Goal: Task Accomplishment & Management: Manage account settings

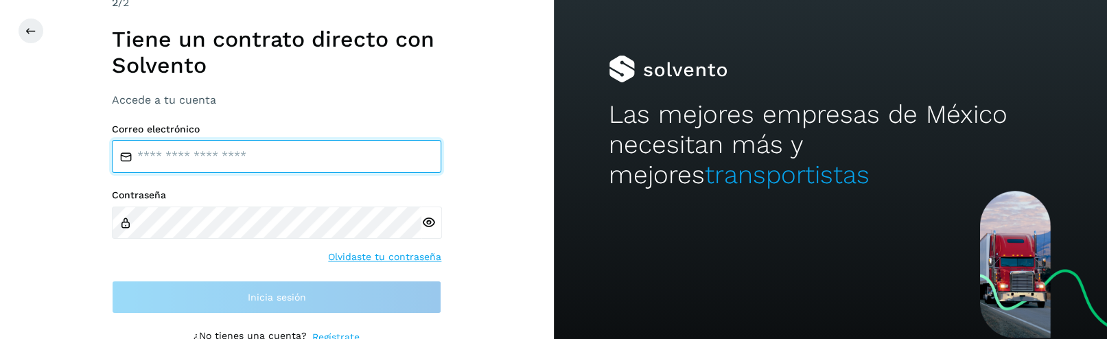
click at [289, 158] on input "email" at bounding box center [276, 156] width 329 height 33
type input "**********"
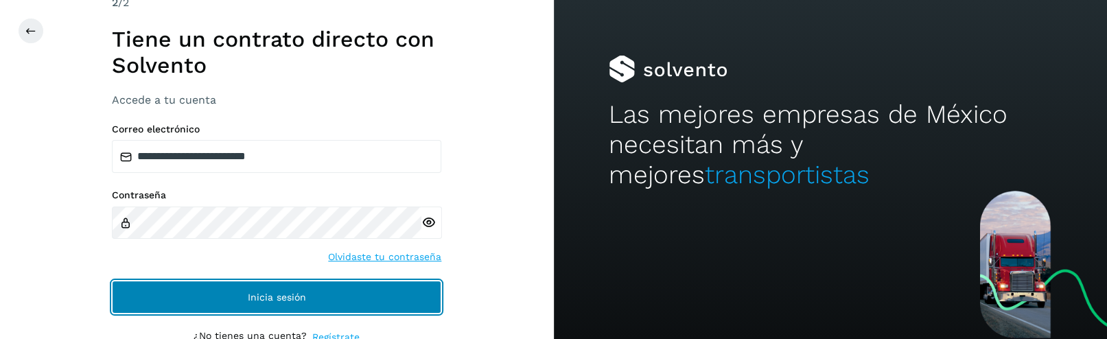
click at [265, 298] on span "Inicia sesión" at bounding box center [277, 297] width 58 height 10
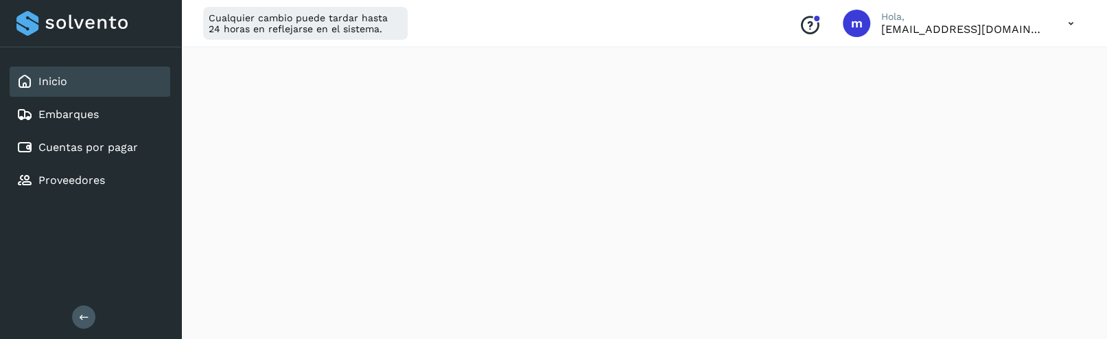
scroll to position [148, 0]
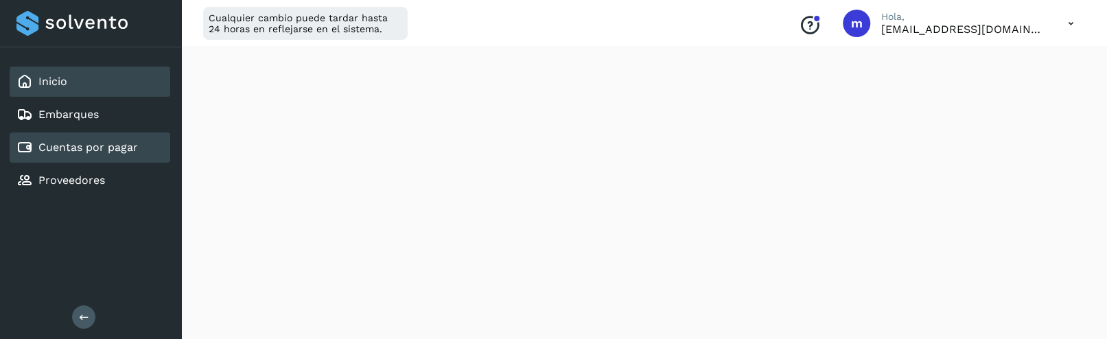
click at [97, 150] on link "Cuentas por pagar" at bounding box center [87, 147] width 99 height 13
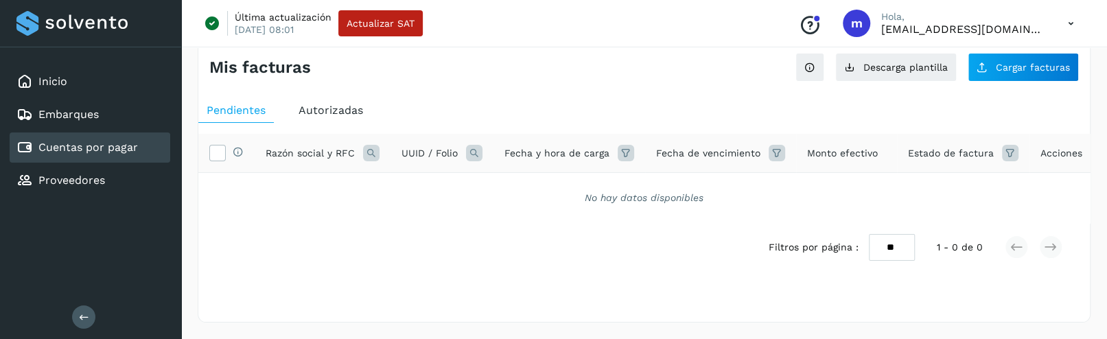
scroll to position [27, 0]
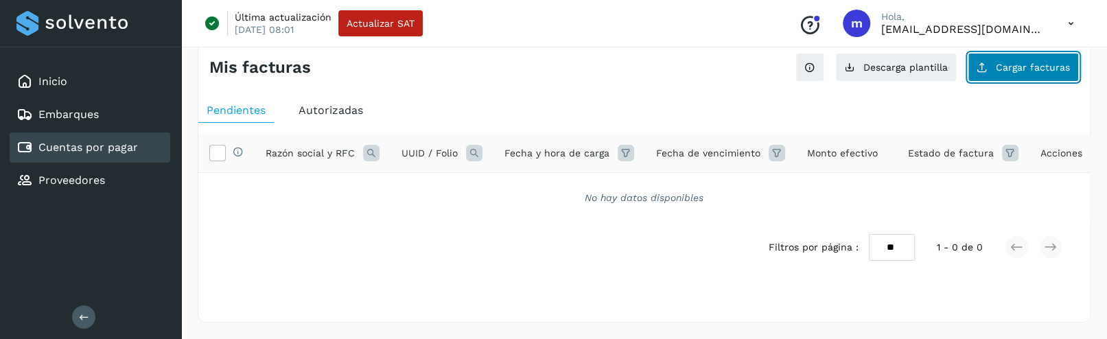
click at [1008, 62] on span "Cargar facturas" at bounding box center [1032, 67] width 74 height 10
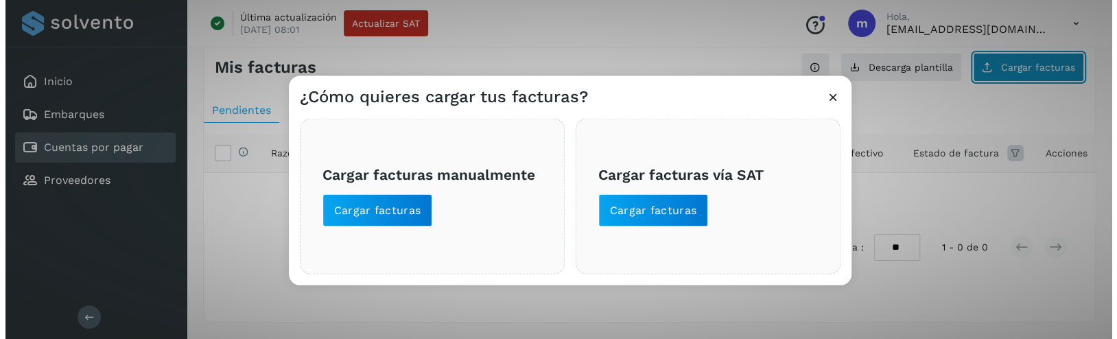
scroll to position [16, 0]
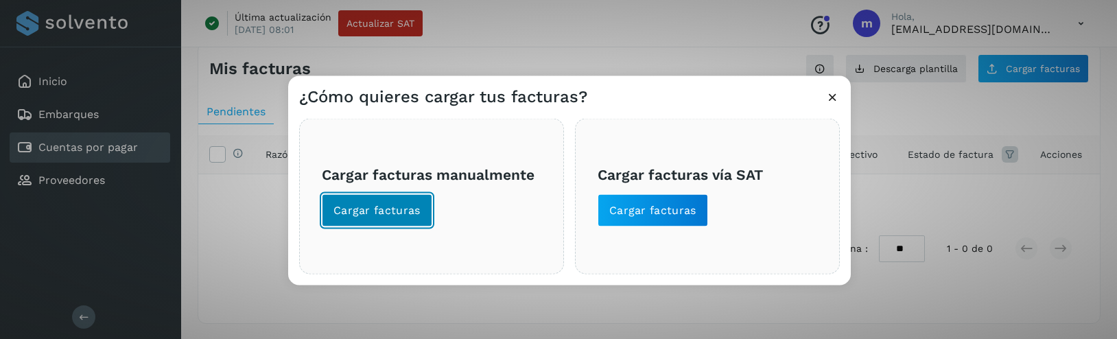
click at [390, 214] on span "Cargar facturas" at bounding box center [376, 210] width 87 height 15
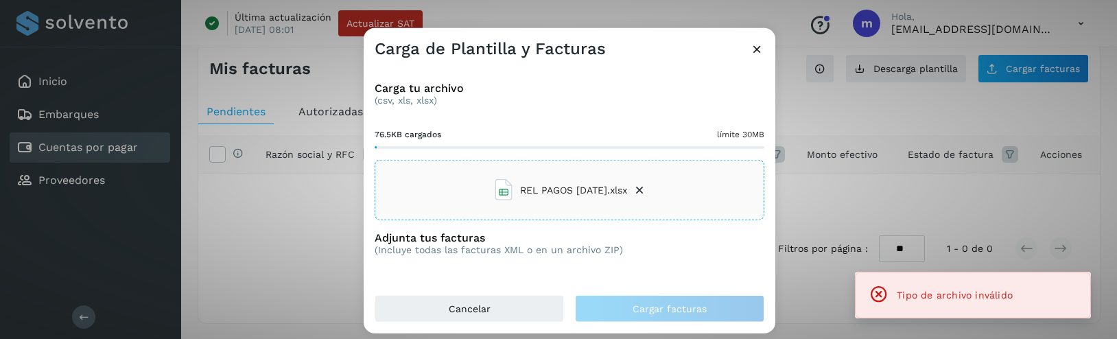
click at [711, 191] on div "REL PAGOS [DATE].xlsx" at bounding box center [570, 190] width 390 height 60
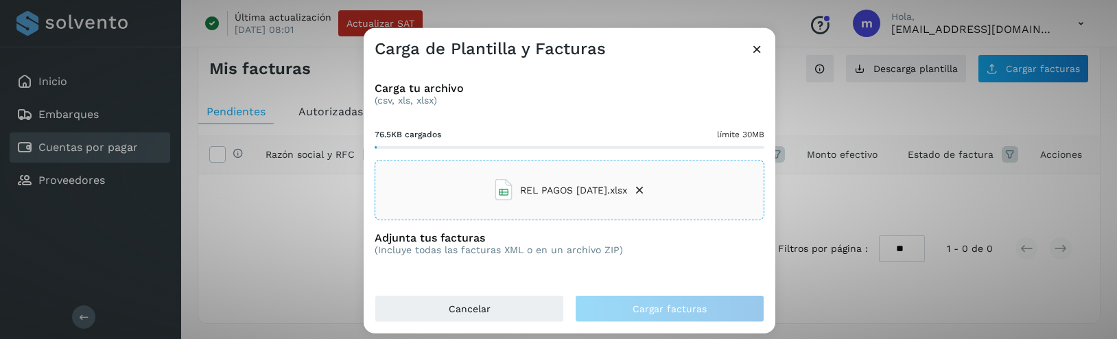
click at [640, 191] on icon at bounding box center [640, 190] width 14 height 14
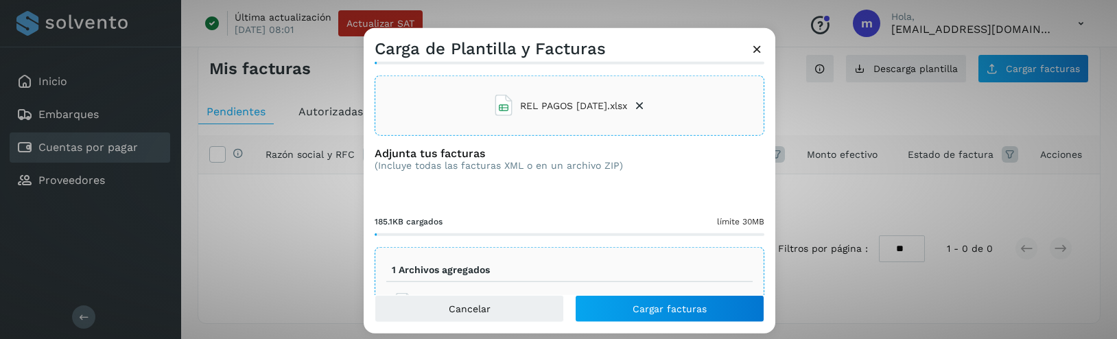
scroll to position [142, 0]
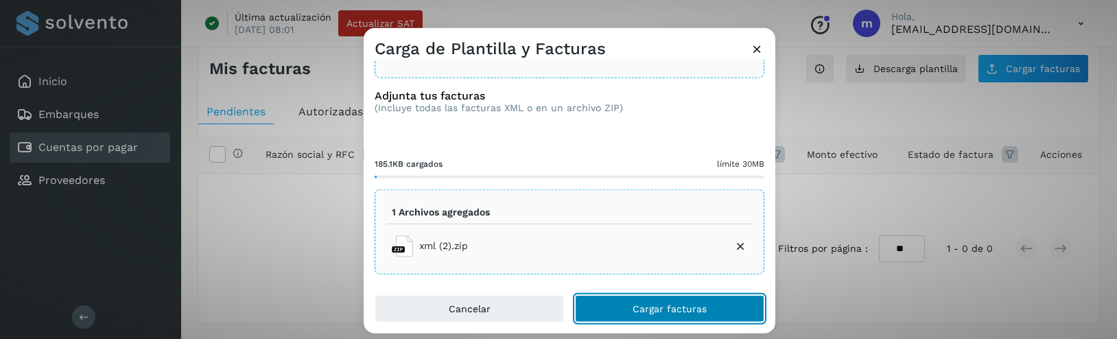
click at [649, 310] on span "Cargar facturas" at bounding box center [670, 308] width 74 height 10
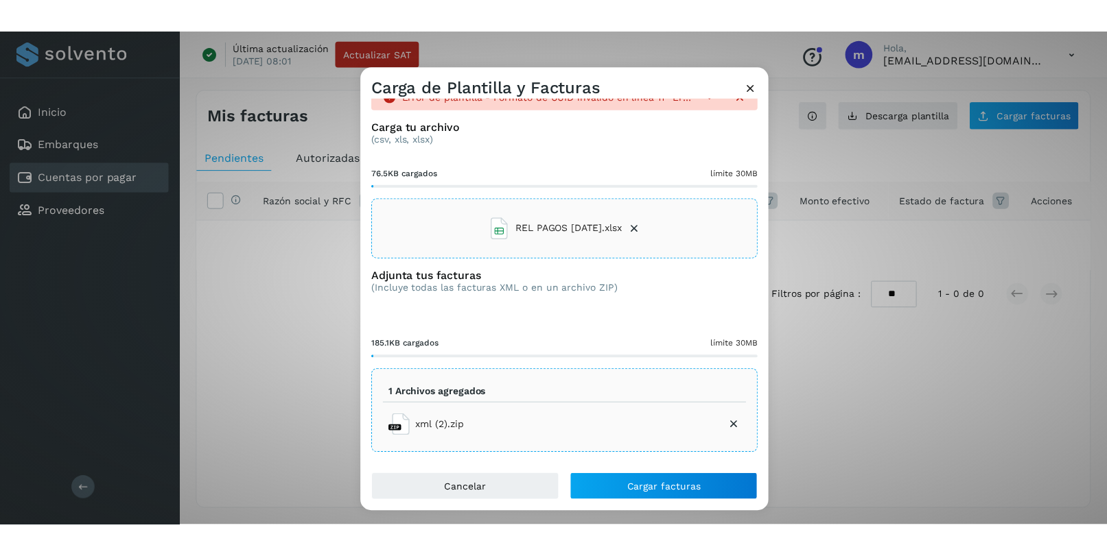
scroll to position [0, 0]
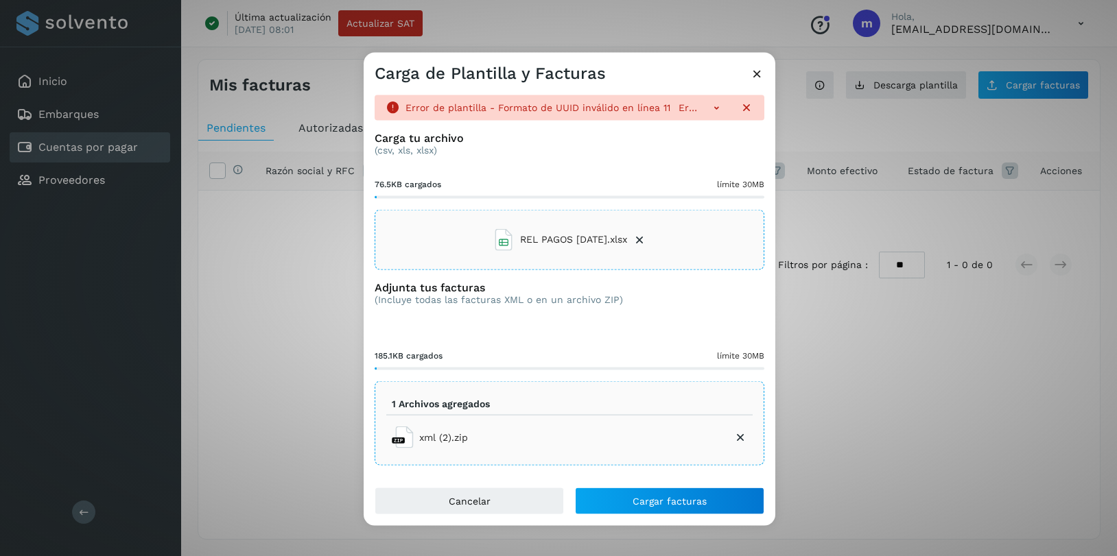
click at [713, 110] on icon at bounding box center [716, 107] width 14 height 14
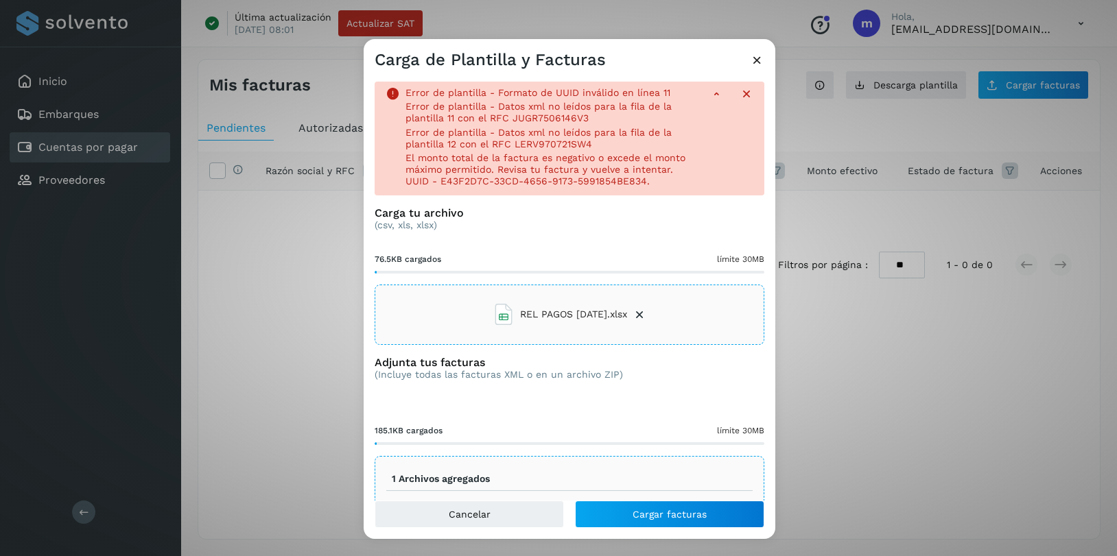
click at [9, 201] on div "Carga de Plantilla y Facturas Error de plantilla - Formato de UUID inválido en …" at bounding box center [558, 278] width 1117 height 556
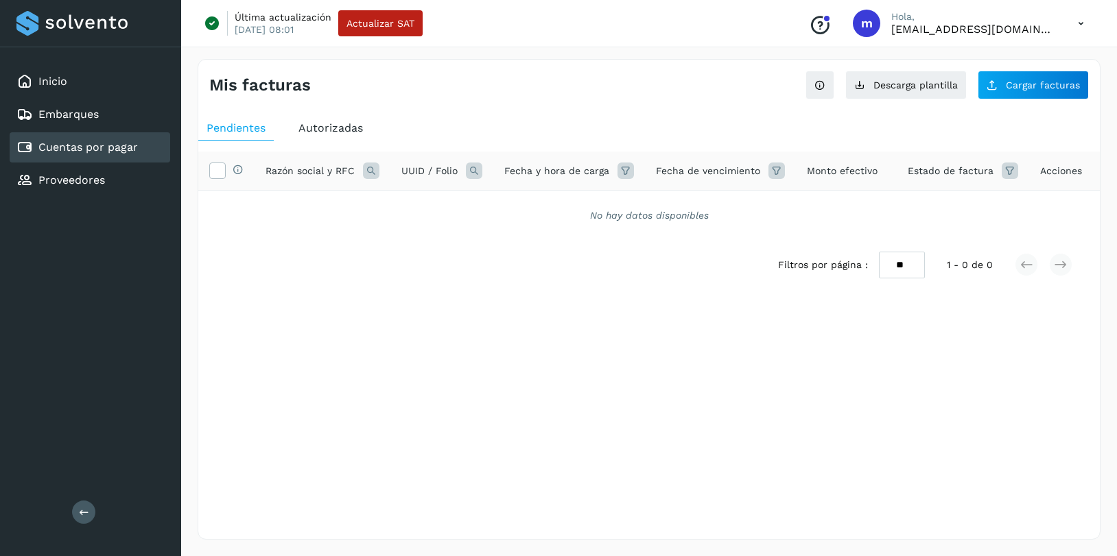
click at [477, 233] on div "No hay datos disponibles" at bounding box center [648, 216] width 901 height 50
click at [1019, 82] on span "Cargar facturas" at bounding box center [1043, 85] width 74 height 10
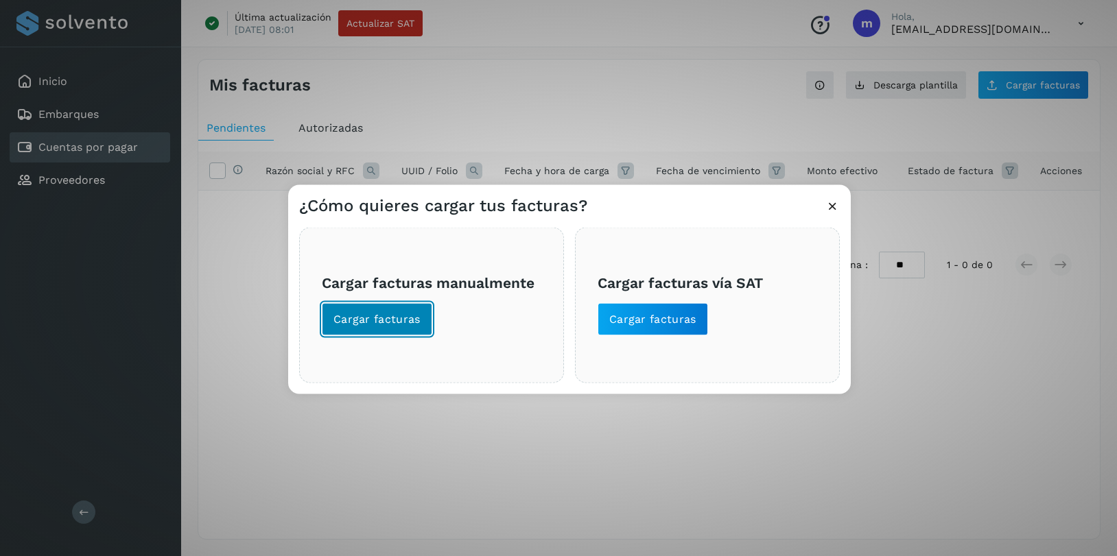
click at [371, 327] on button "Cargar facturas" at bounding box center [377, 319] width 110 height 33
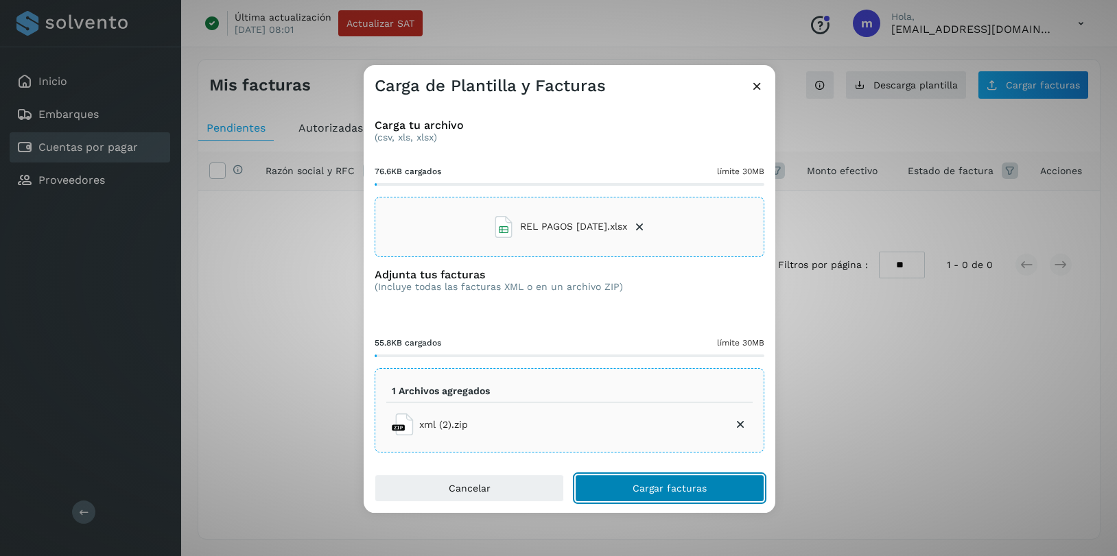
click at [633, 338] on span "Cargar facturas" at bounding box center [670, 489] width 74 height 10
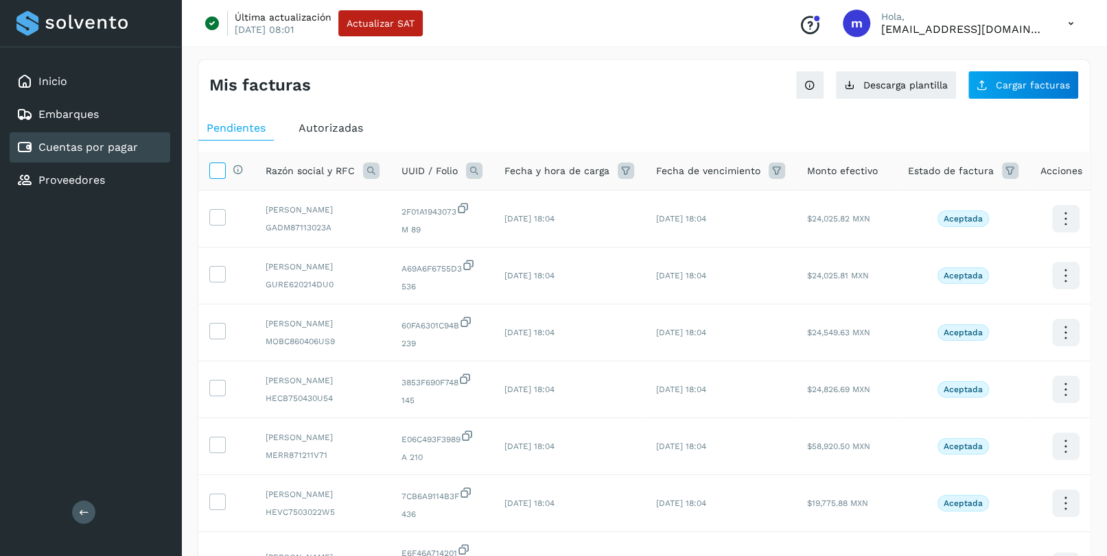
click at [220, 169] on icon at bounding box center [217, 170] width 14 height 14
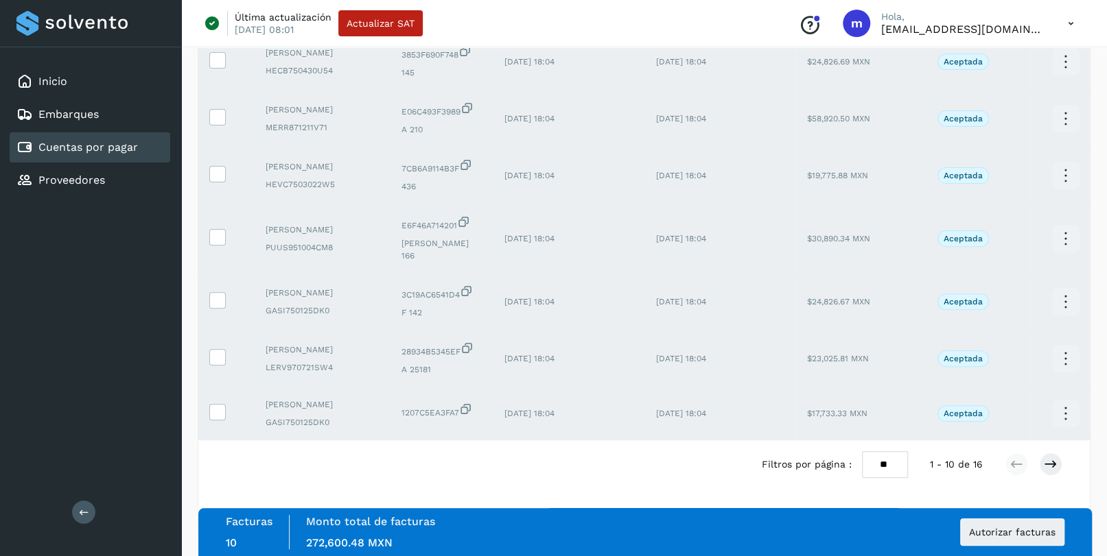
scroll to position [366, 0]
click at [893, 338] on select "** ** **" at bounding box center [885, 464] width 46 height 26
select select "**"
click at [862, 338] on select "** ** **" at bounding box center [885, 464] width 46 height 26
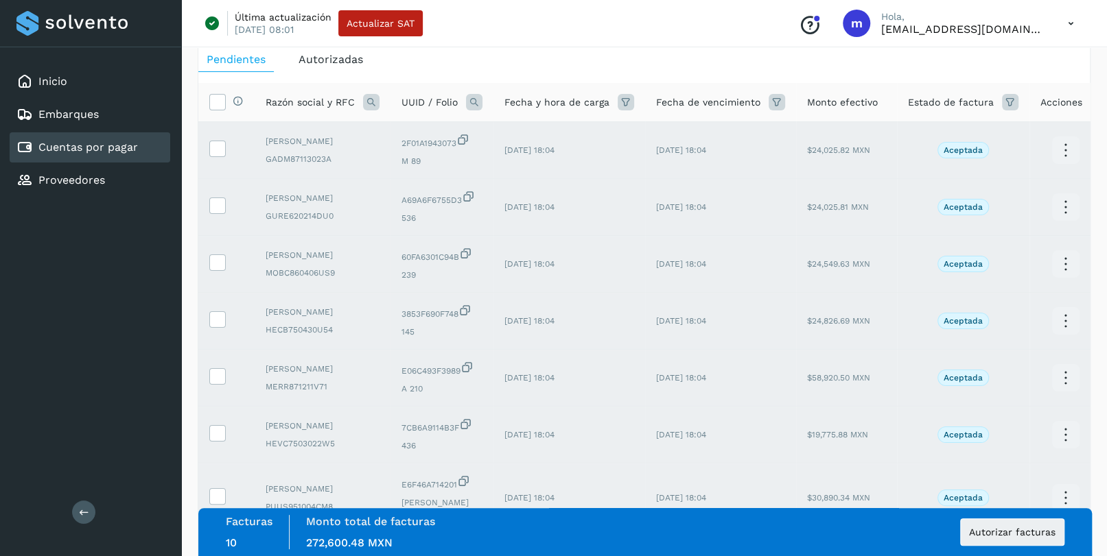
scroll to position [0, 0]
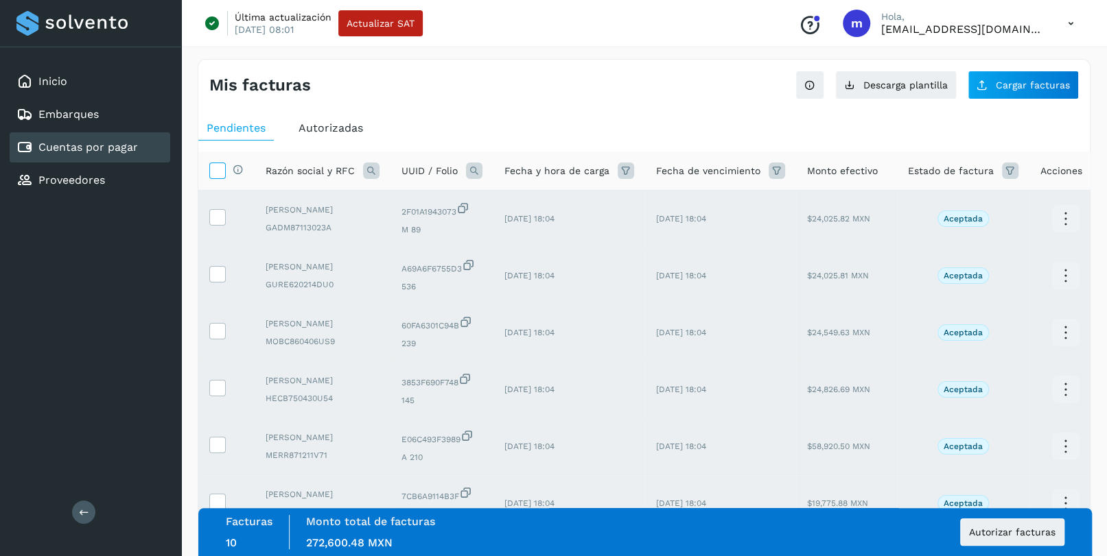
click at [222, 167] on icon at bounding box center [217, 170] width 14 height 14
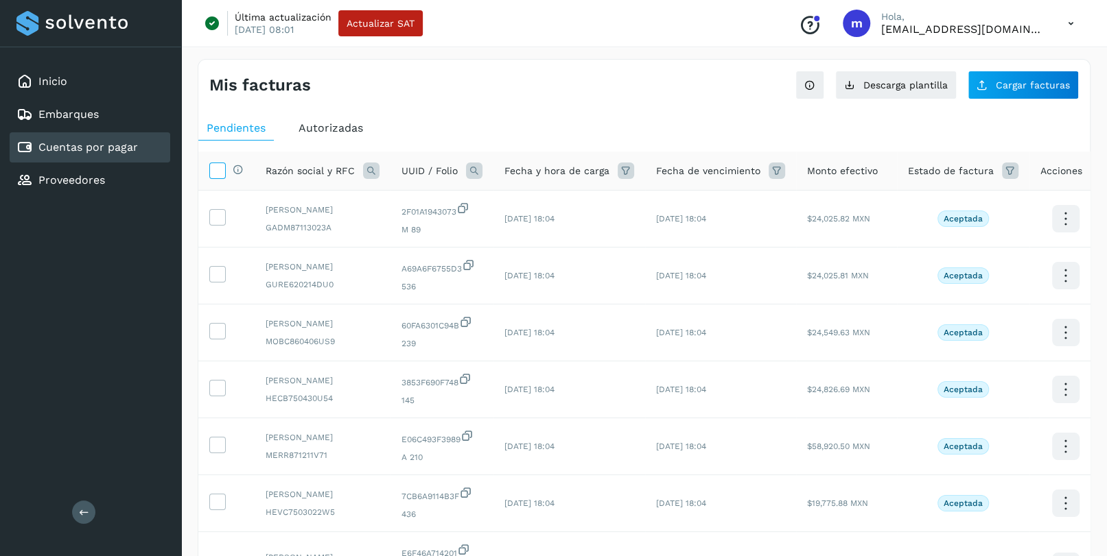
click at [222, 167] on icon at bounding box center [217, 170] width 14 height 14
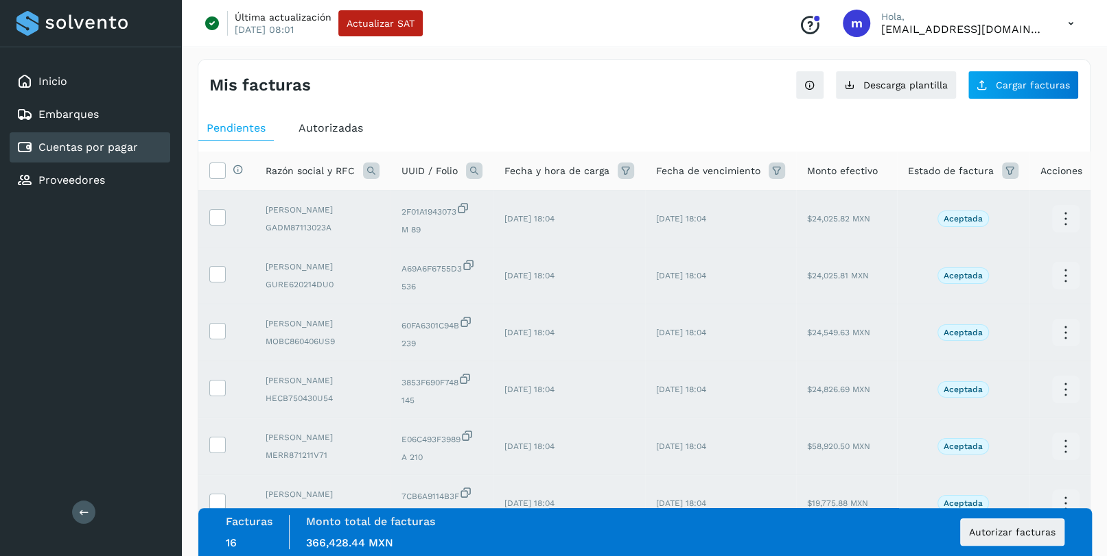
click at [603, 338] on div "Facturas 16 Monto total de facturas Monto total 366,428.44 MXN Autorizar factur…" at bounding box center [644, 532] width 893 height 48
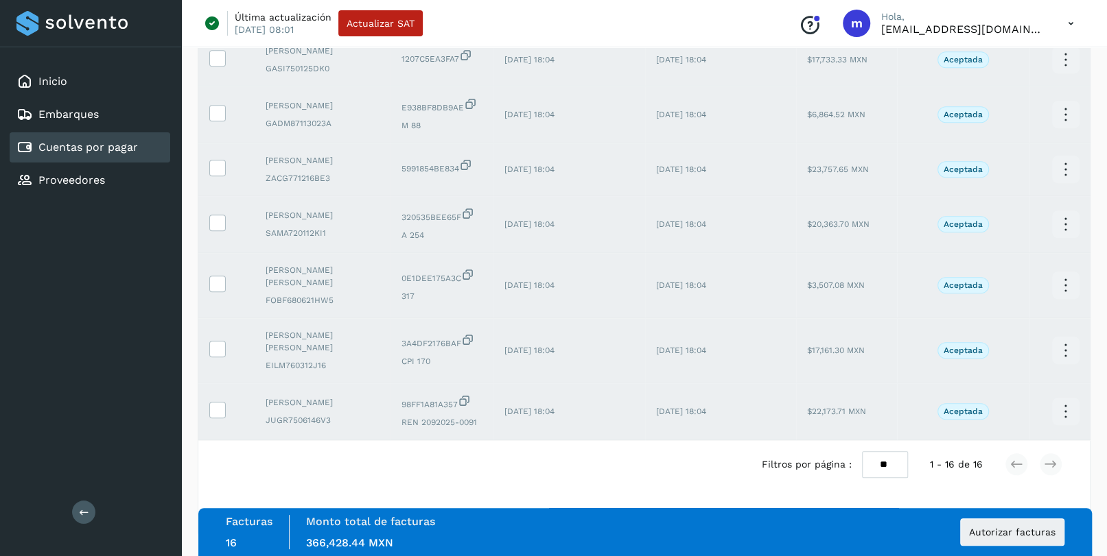
scroll to position [761, 0]
click at [1019, 338] on span "Autorizar facturas" at bounding box center [1012, 533] width 86 height 10
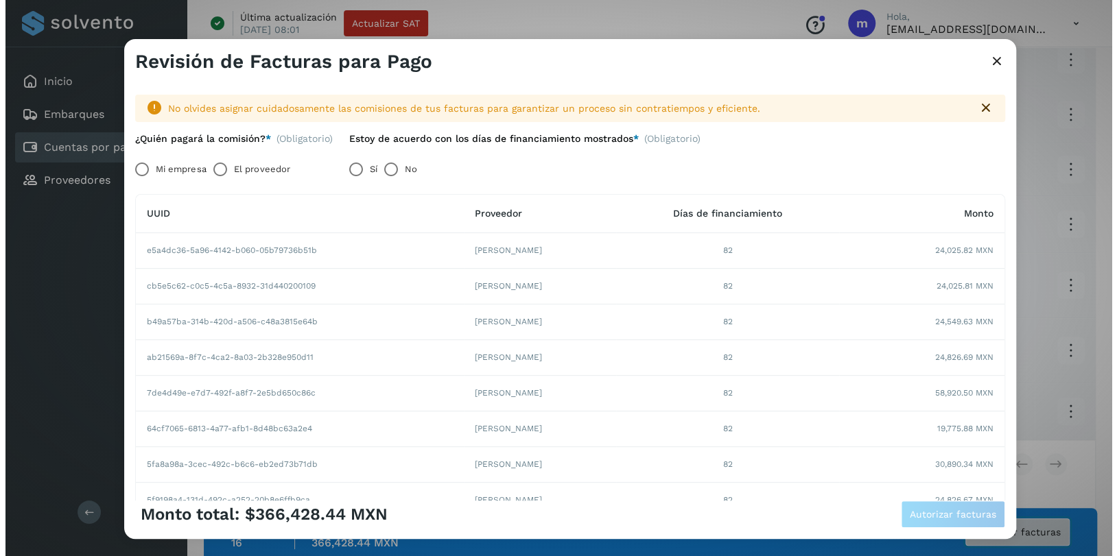
scroll to position [718, 0]
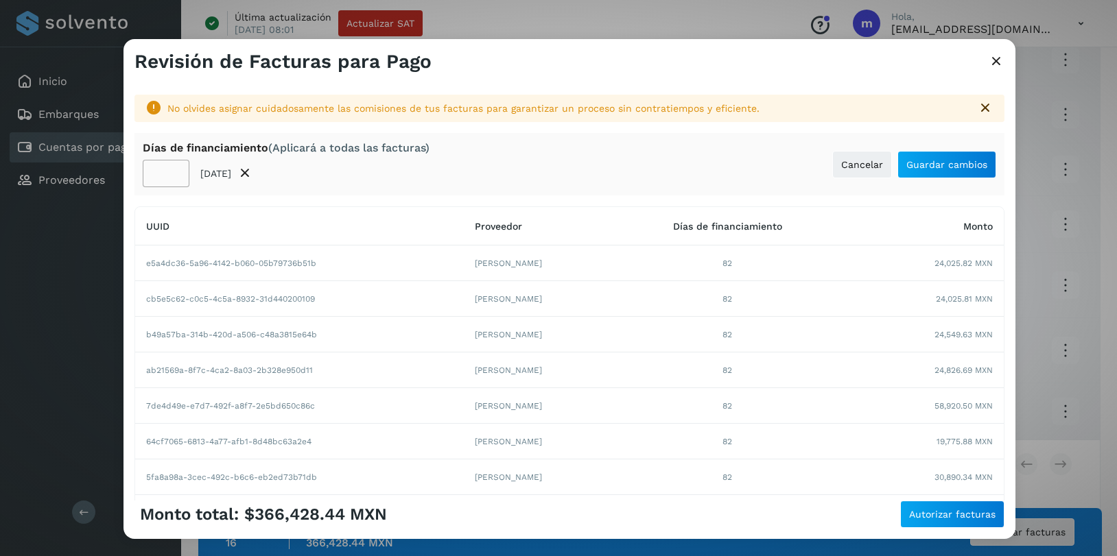
click at [174, 169] on input "**" at bounding box center [166, 173] width 47 height 27
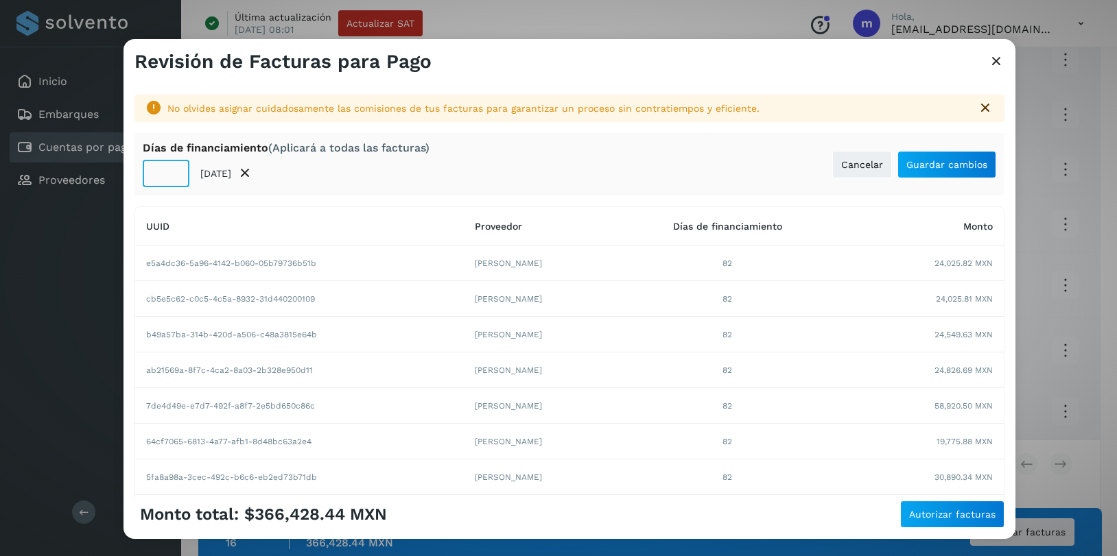
click at [174, 169] on input "**" at bounding box center [166, 173] width 47 height 27
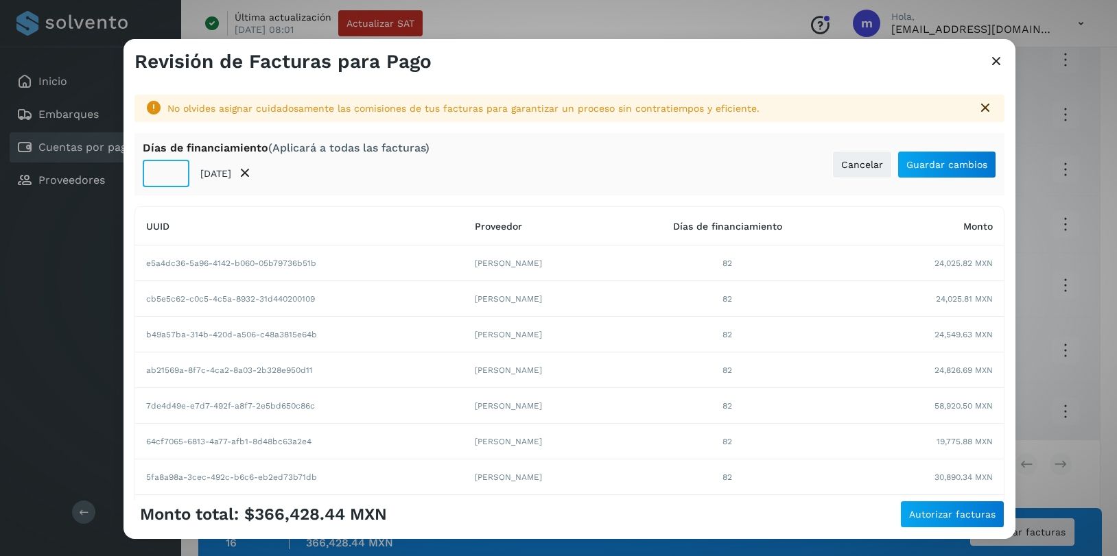
click at [174, 169] on input "**" at bounding box center [166, 173] width 47 height 27
type input "**"
click at [945, 167] on span "Guardar cambios" at bounding box center [946, 165] width 81 height 10
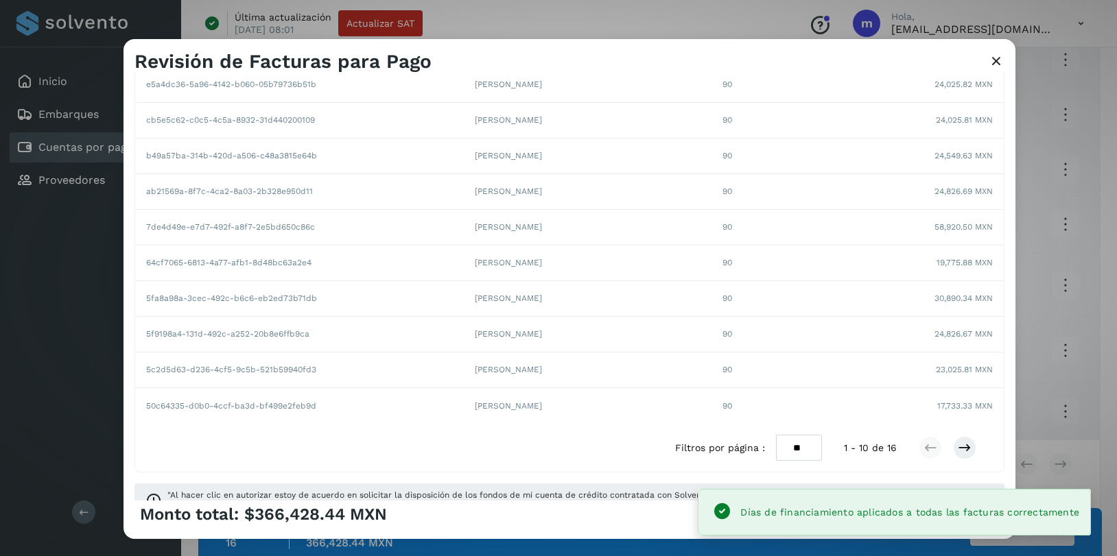
scroll to position [198, 0]
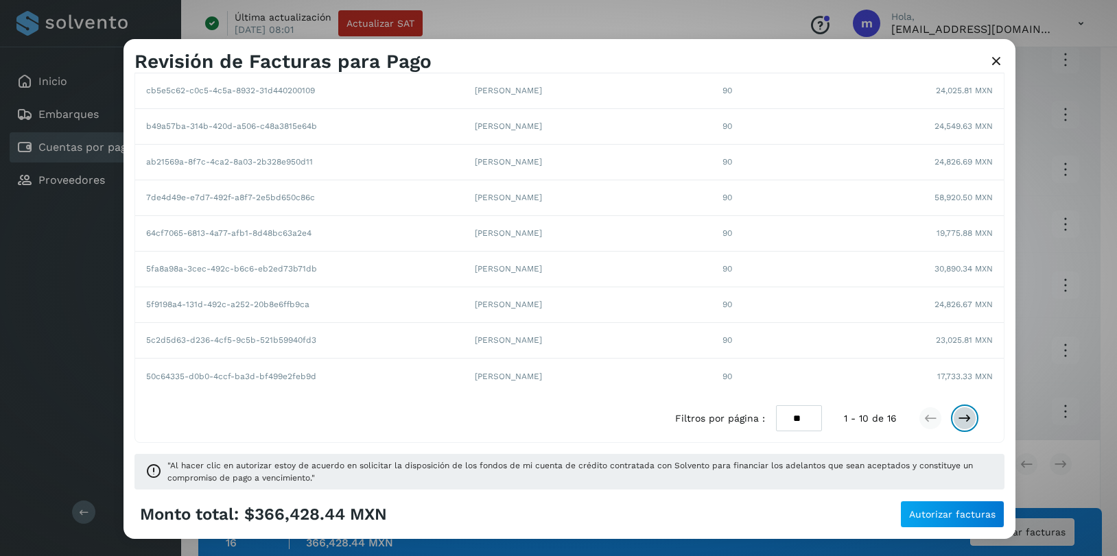
click at [958, 338] on icon at bounding box center [965, 419] width 14 height 14
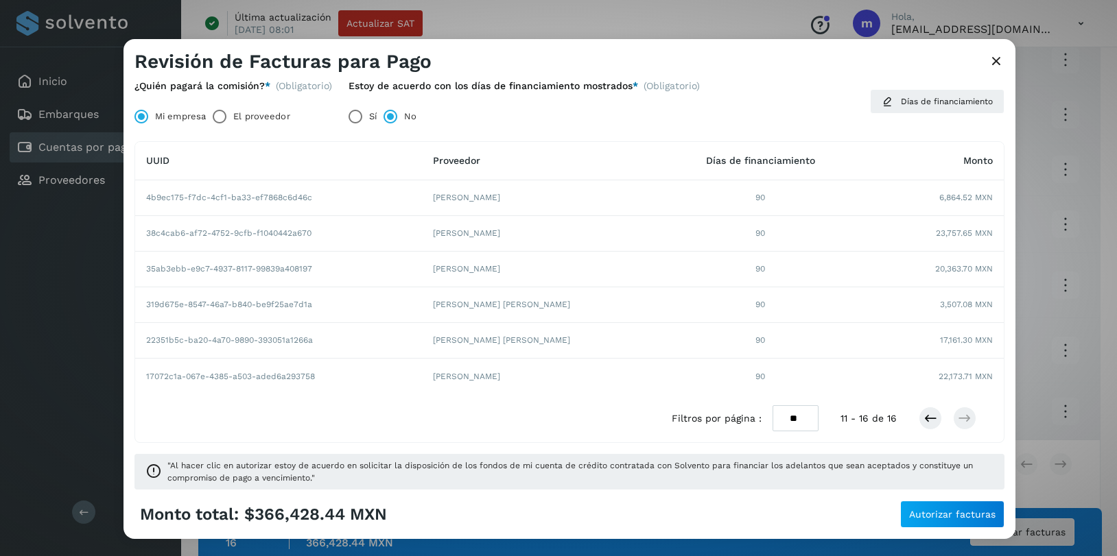
scroll to position [55, 0]
click at [954, 338] on span "Autorizar facturas" at bounding box center [952, 515] width 86 height 10
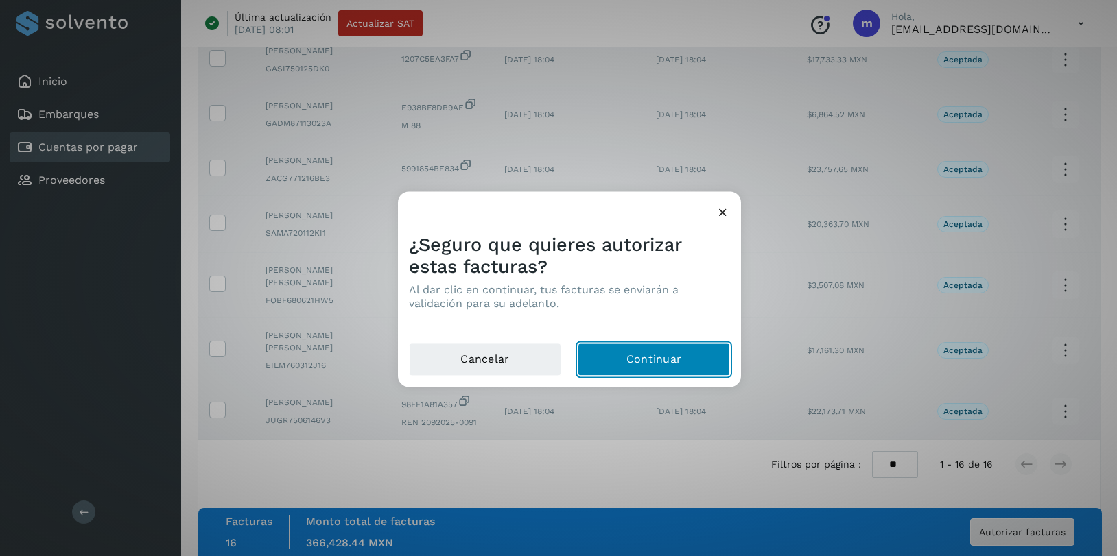
click at [679, 338] on button "Continuar" at bounding box center [654, 359] width 152 height 33
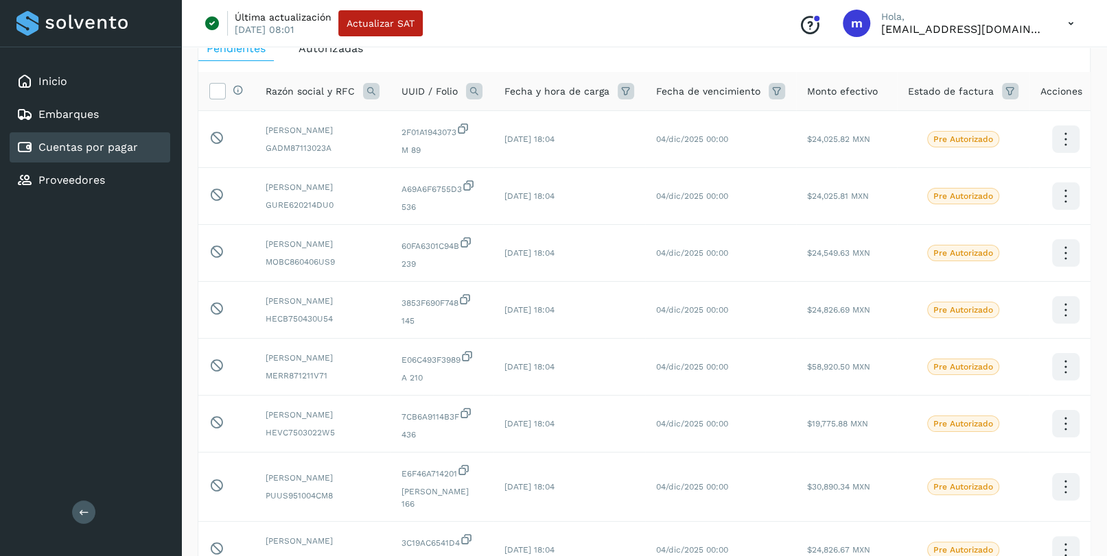
scroll to position [0, 0]
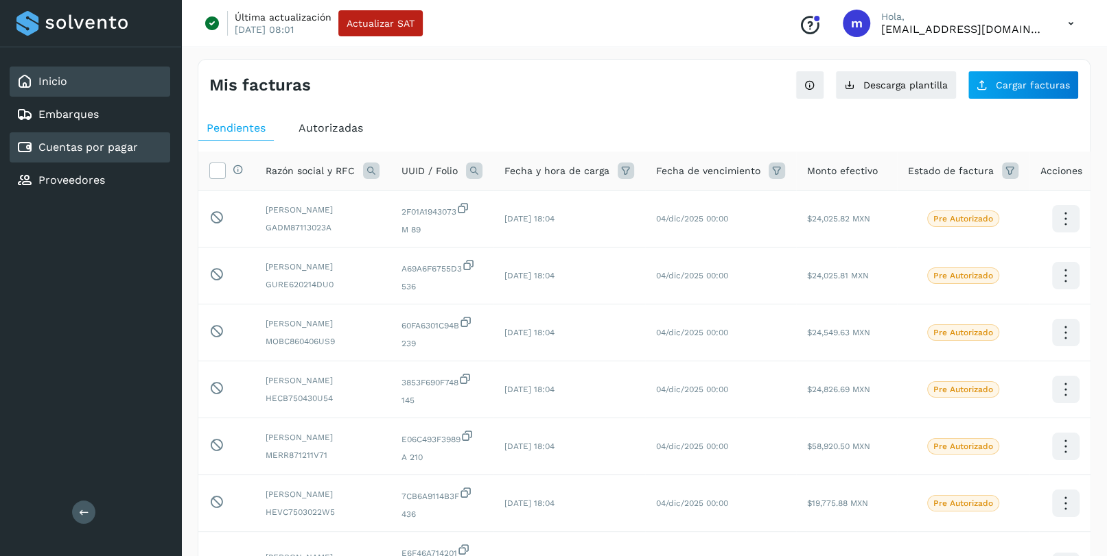
click at [80, 81] on div "Inicio" at bounding box center [90, 82] width 161 height 30
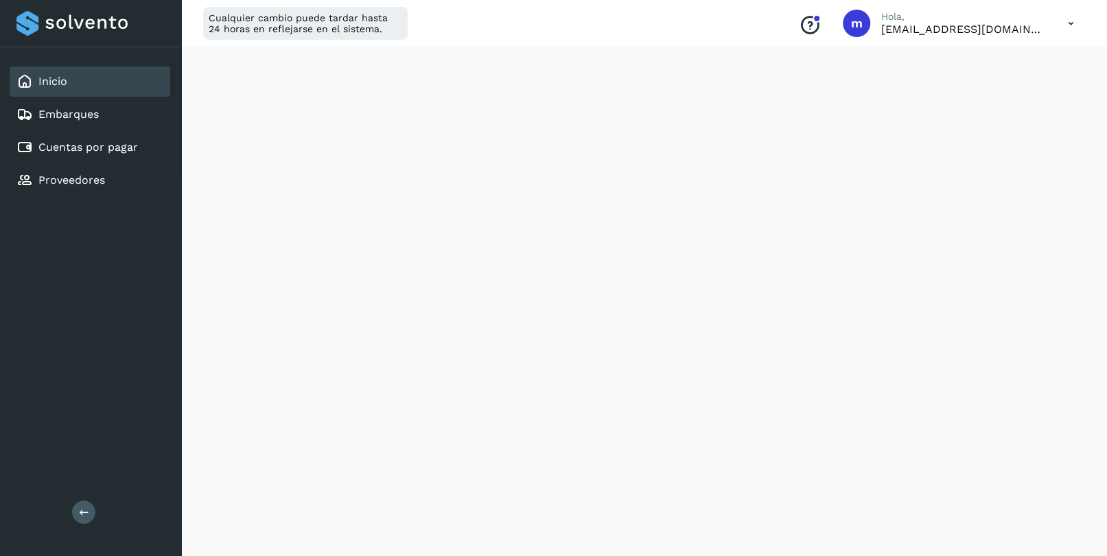
scroll to position [429, 0]
